Goal: Find specific page/section: Locate a particular part of the current website

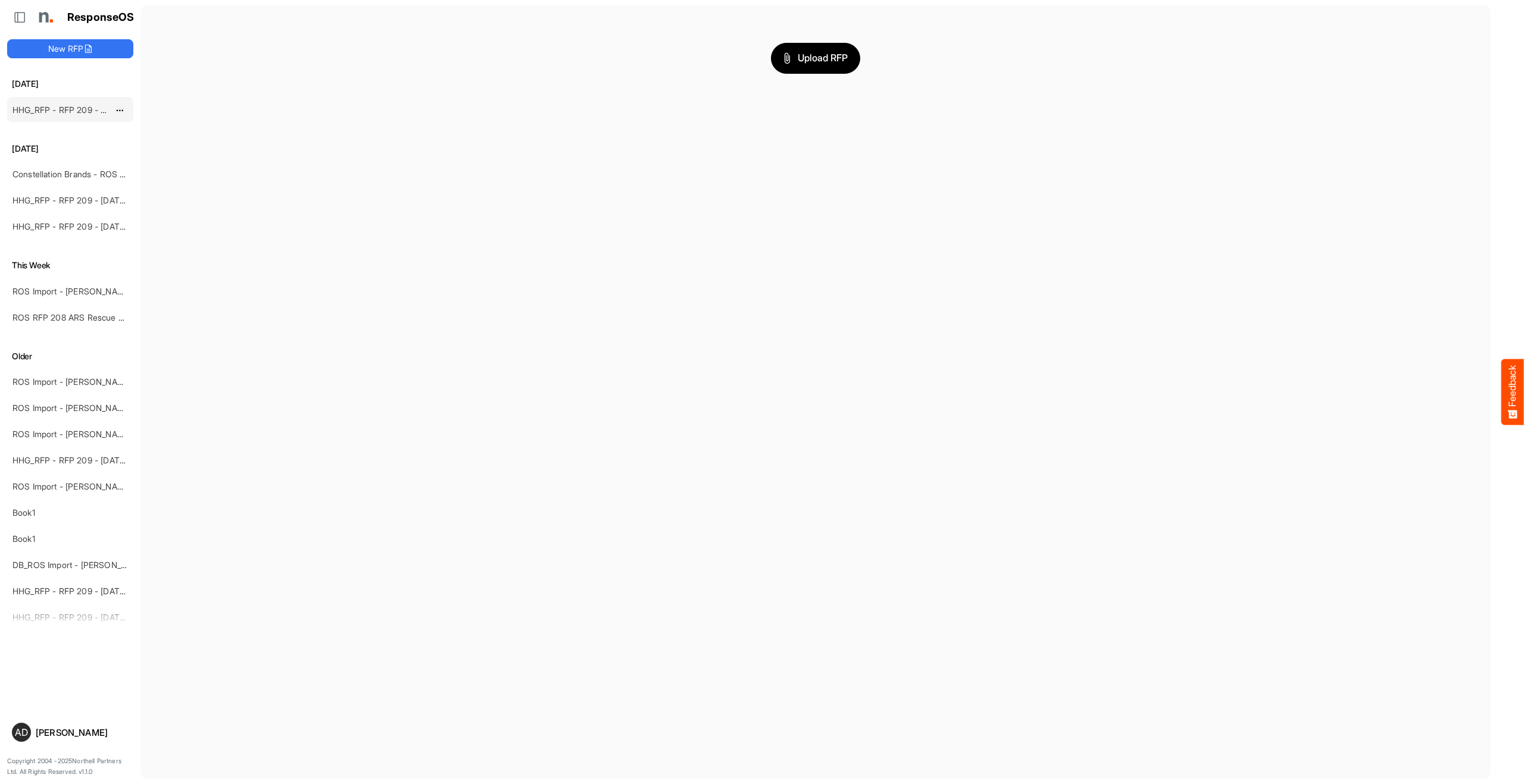
click at [73, 109] on link "HHG_RFP - RFP 209 - [DATE] - ROS TEST 3 (LITE) (1) (2)" at bounding box center [122, 110] width 219 height 10
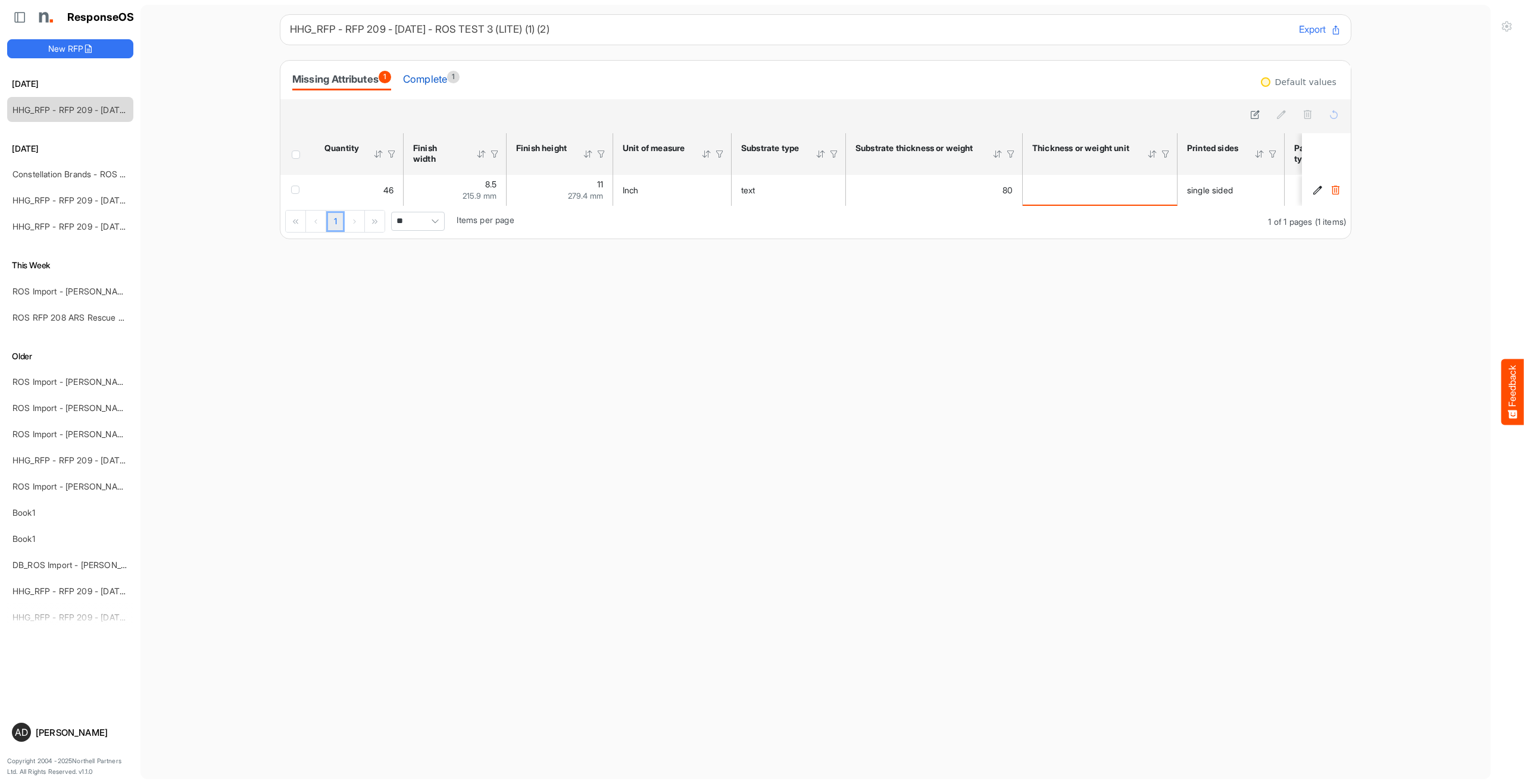
click at [440, 82] on div "Complete 1" at bounding box center [431, 78] width 57 height 16
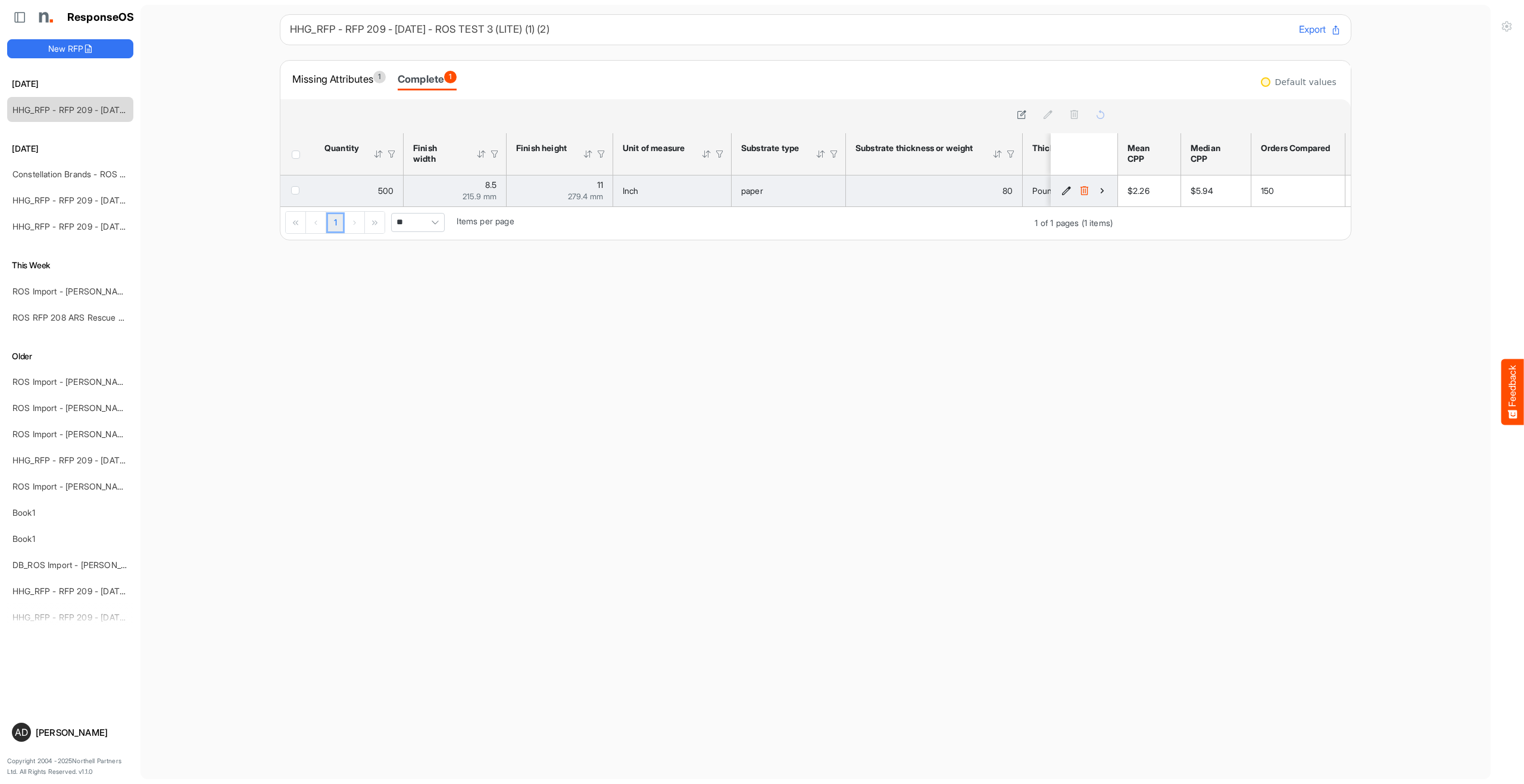
click at [1105, 193] on icon "2110e244-12da-4884-a058-abb332acad0d is template cell Column Header" at bounding box center [1102, 190] width 10 height 10
